Goal: Navigation & Orientation: Find specific page/section

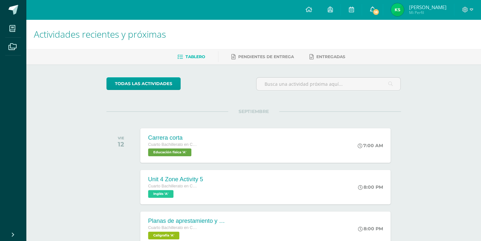
click at [382, 8] on link "18" at bounding box center [372, 10] width 21 height 20
click at [293, 38] on h1 "Actividades recientes y próximas" at bounding box center [253, 35] width 439 height 30
click at [332, 13] on span at bounding box center [329, 9] width 5 height 7
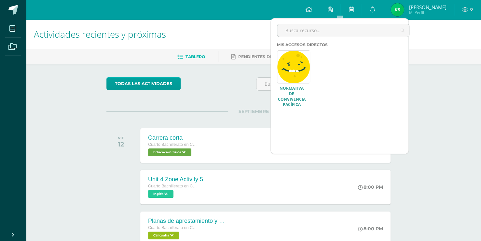
click at [298, 68] on link at bounding box center [293, 66] width 33 height 33
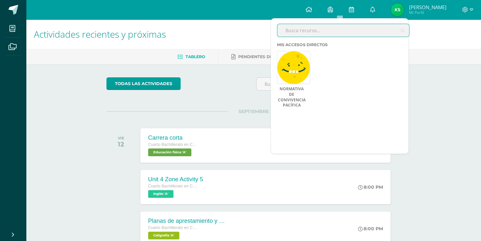
click at [328, 29] on input "text" at bounding box center [343, 30] width 132 height 13
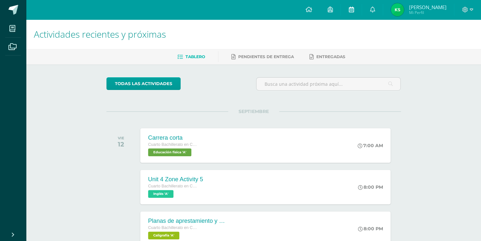
click at [353, 11] on icon at bounding box center [350, 10] width 5 height 6
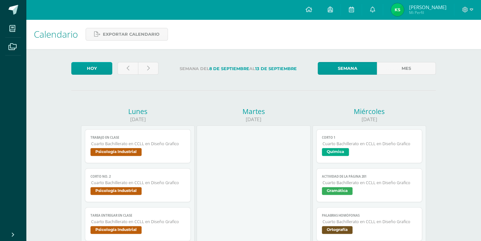
click at [353, 11] on icon at bounding box center [350, 10] width 5 height 6
click at [14, 50] on span at bounding box center [12, 46] width 15 height 15
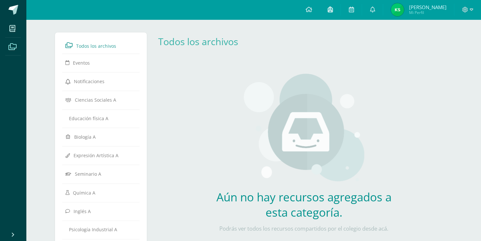
click at [340, 15] on link at bounding box center [329, 10] width 21 height 20
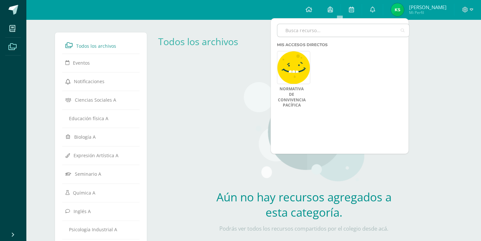
click at [367, 33] on input "text" at bounding box center [343, 30] width 132 height 13
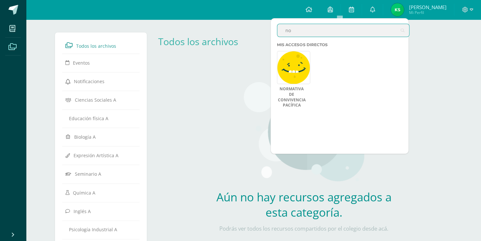
type input "n"
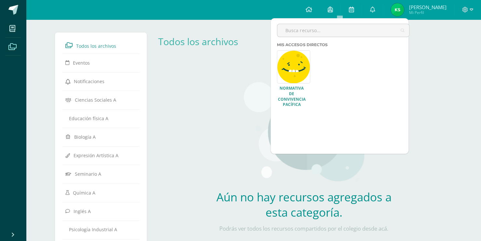
click at [304, 75] on link at bounding box center [293, 66] width 33 height 33
